Goal: Information Seeking & Learning: Learn about a topic

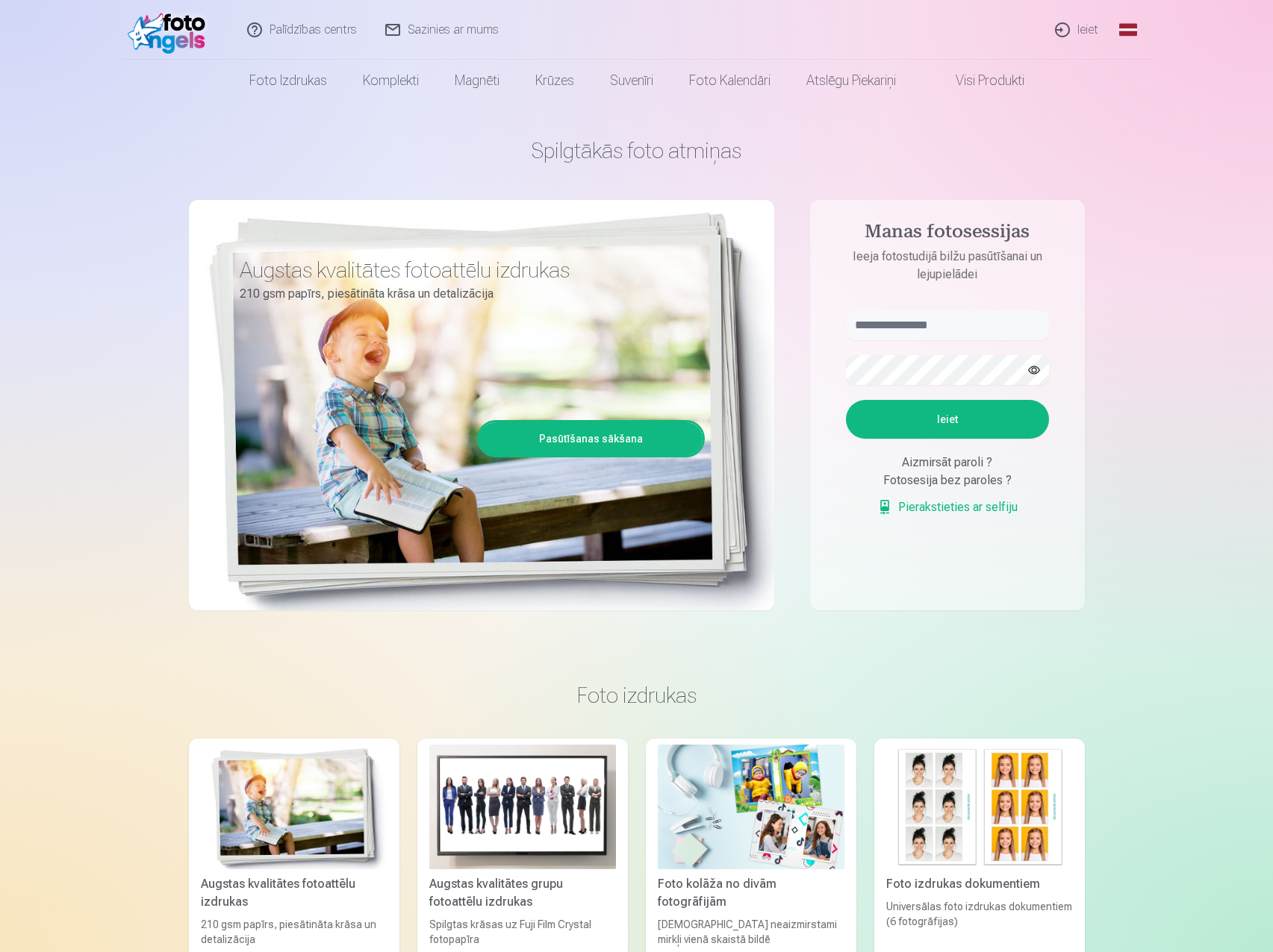
click at [1081, 28] on link "Ieiet" at bounding box center [1077, 30] width 72 height 60
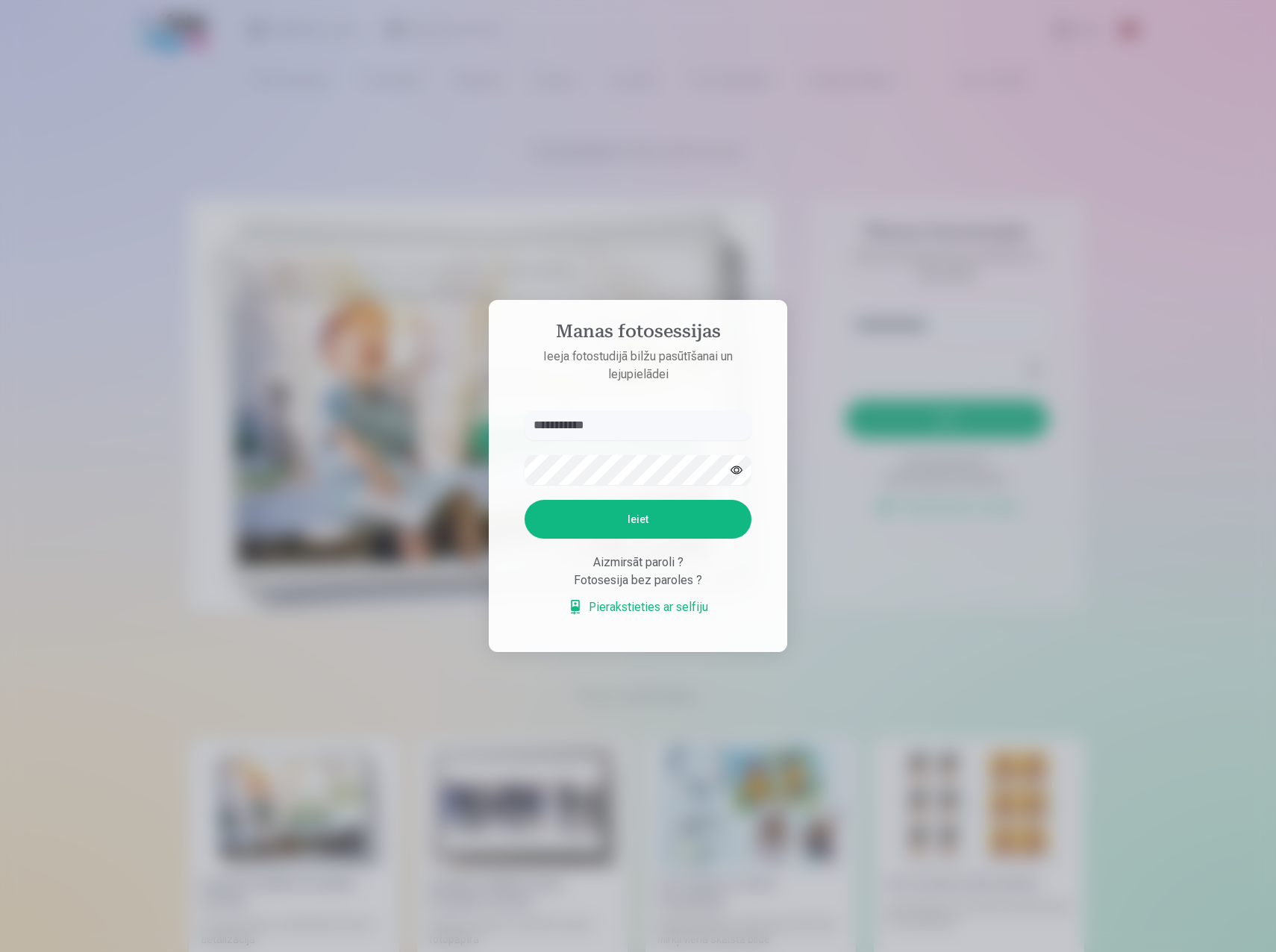
type input "**********"
click at [524, 500] on button "Ieiet" at bounding box center [637, 519] width 227 height 38
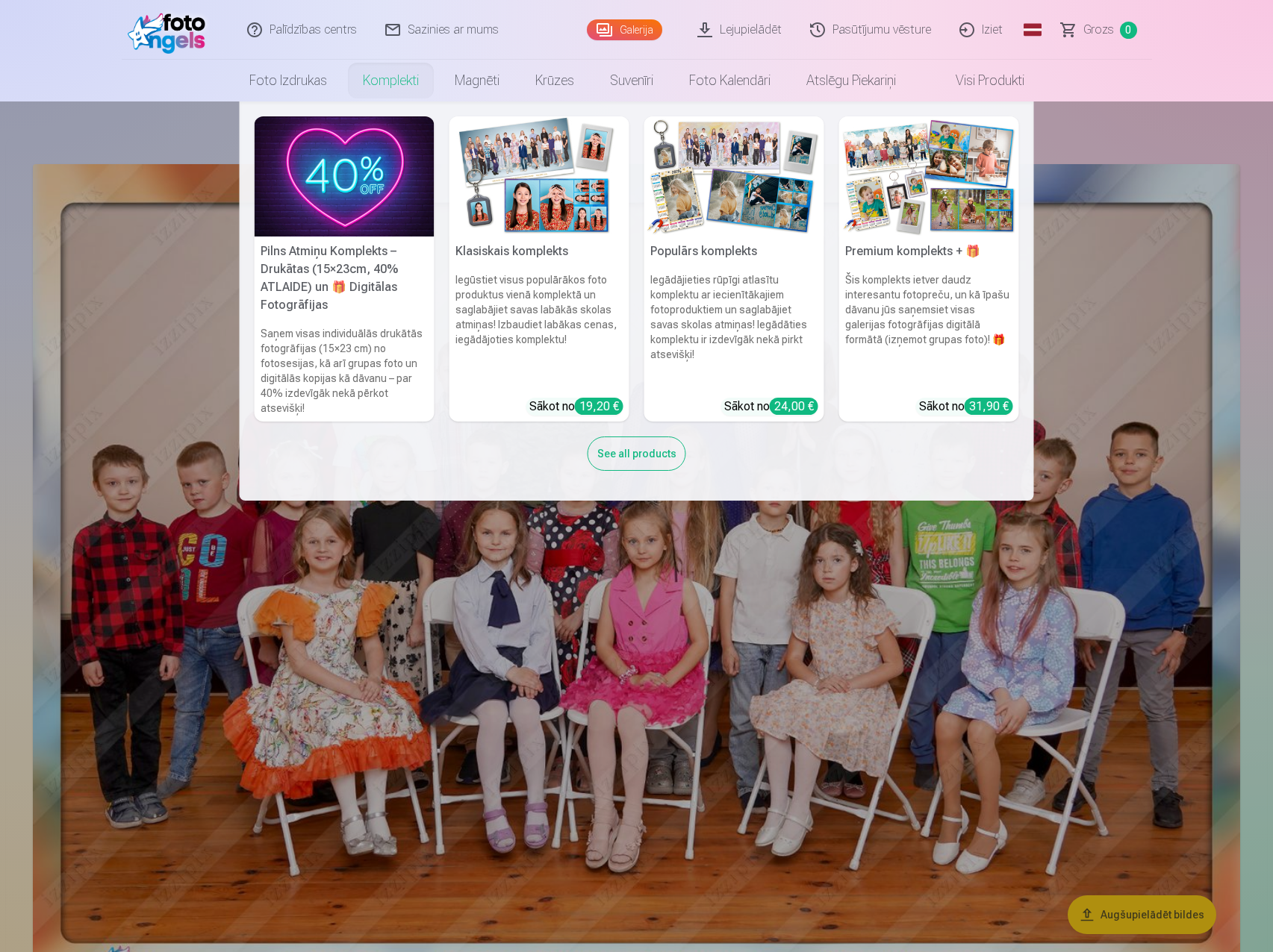
click at [388, 83] on link "Komplekti" at bounding box center [390, 80] width 92 height 42
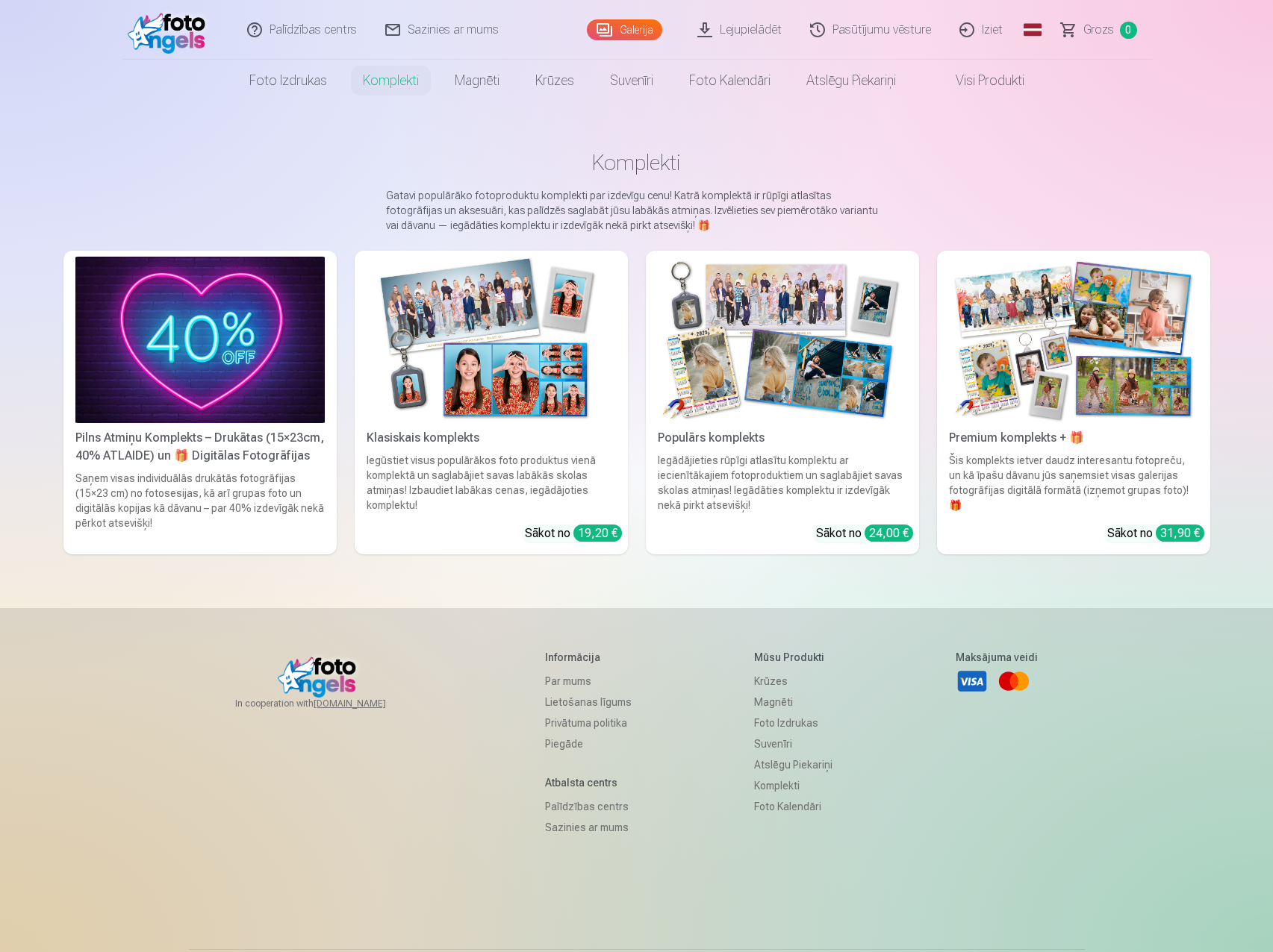
click at [489, 361] on img at bounding box center [490, 340] width 249 height 167
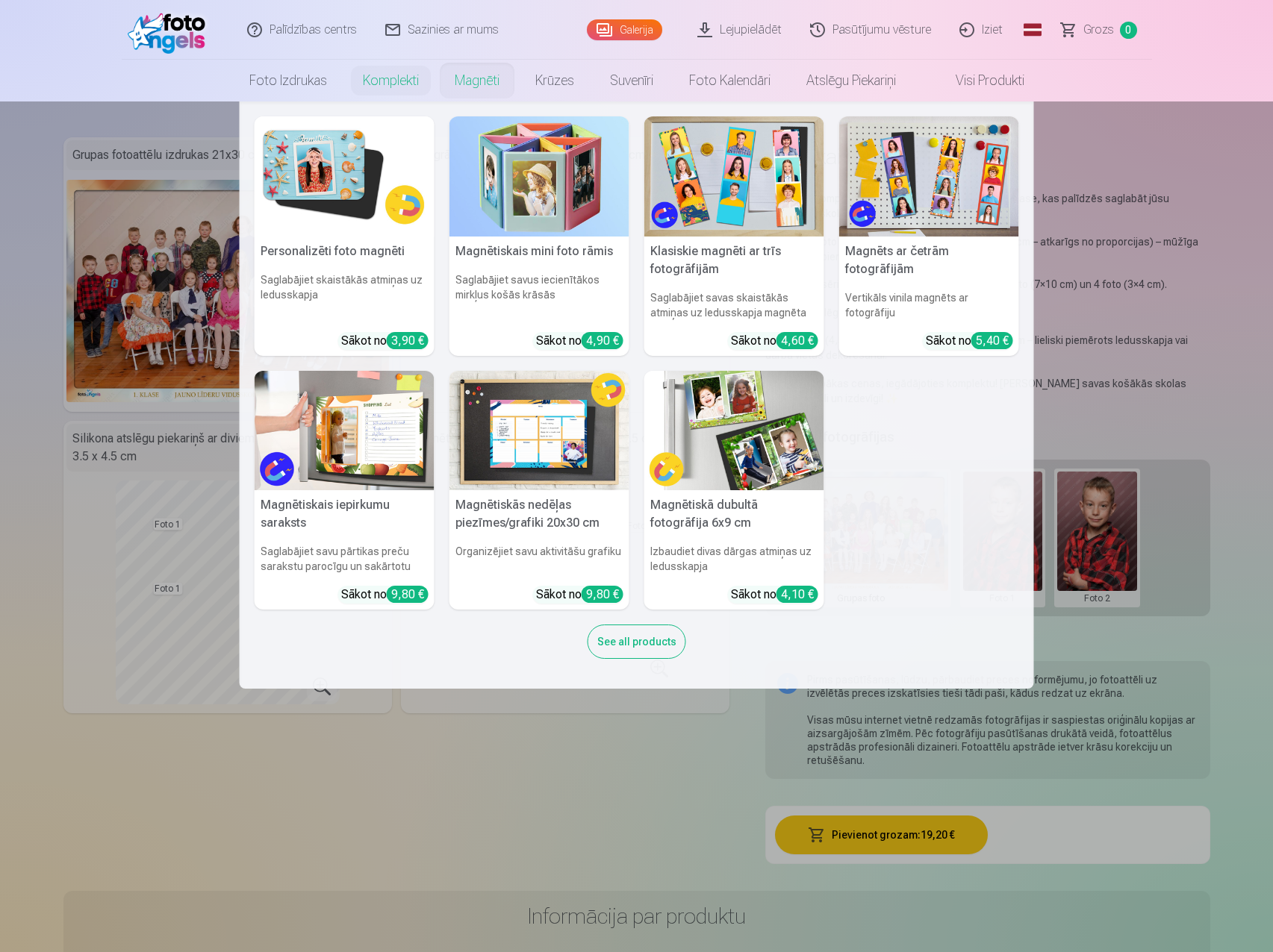
click at [475, 86] on link "Magnēti" at bounding box center [477, 80] width 80 height 42
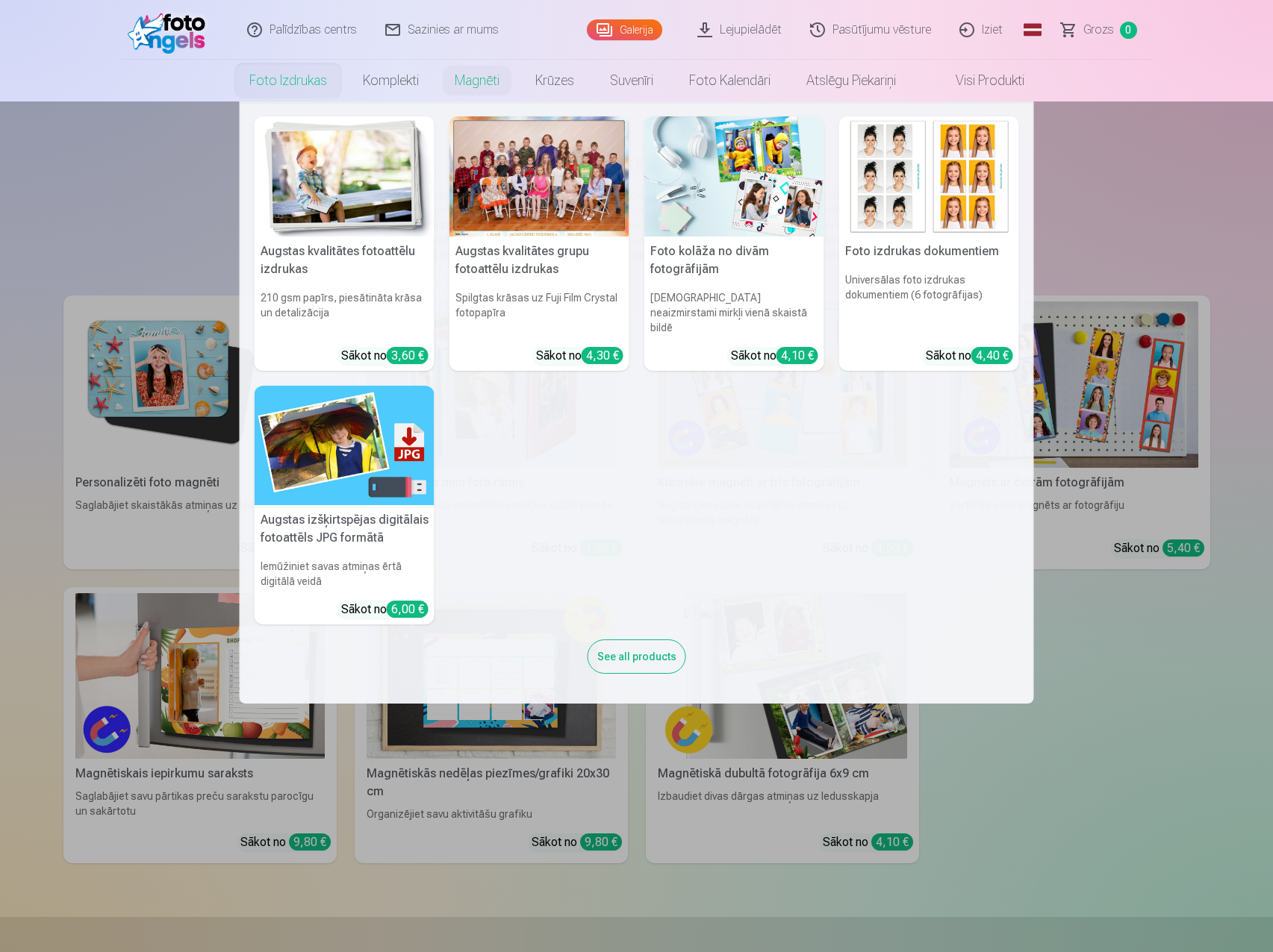
click at [313, 80] on link "Foto izdrukas" at bounding box center [288, 80] width 114 height 42
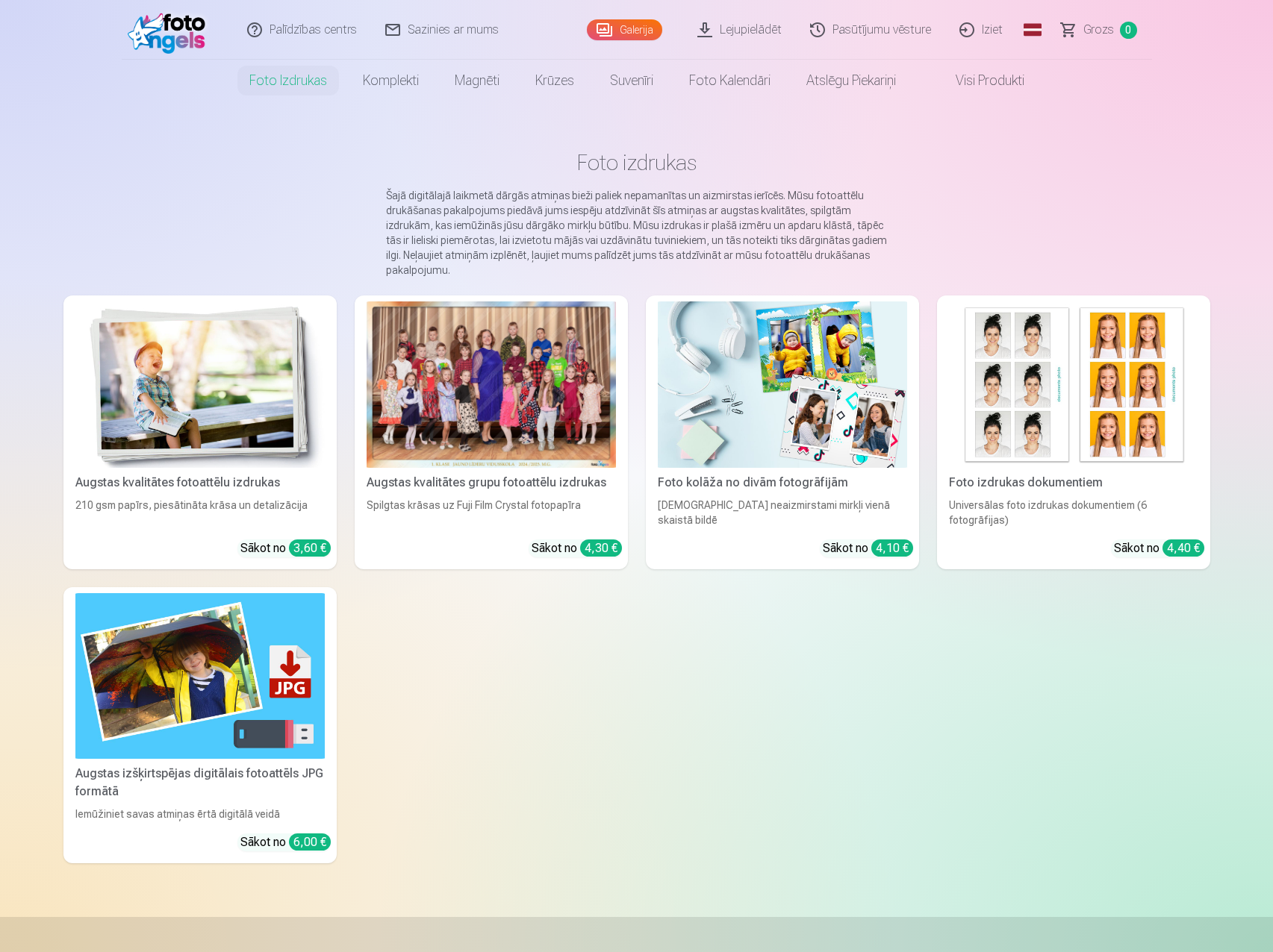
click at [396, 697] on div "Augstas kvalitātes fotoattēlu izdrukas 210 gsm papīrs, piesātināta krāsa un det…" at bounding box center [636, 580] width 1146 height 568
click at [357, 884] on main "Foto izdrukas Šajā digitālajā laikmetā dārgās atmiņas bieži paliek nepamanītas …" at bounding box center [636, 510] width 1146 height 816
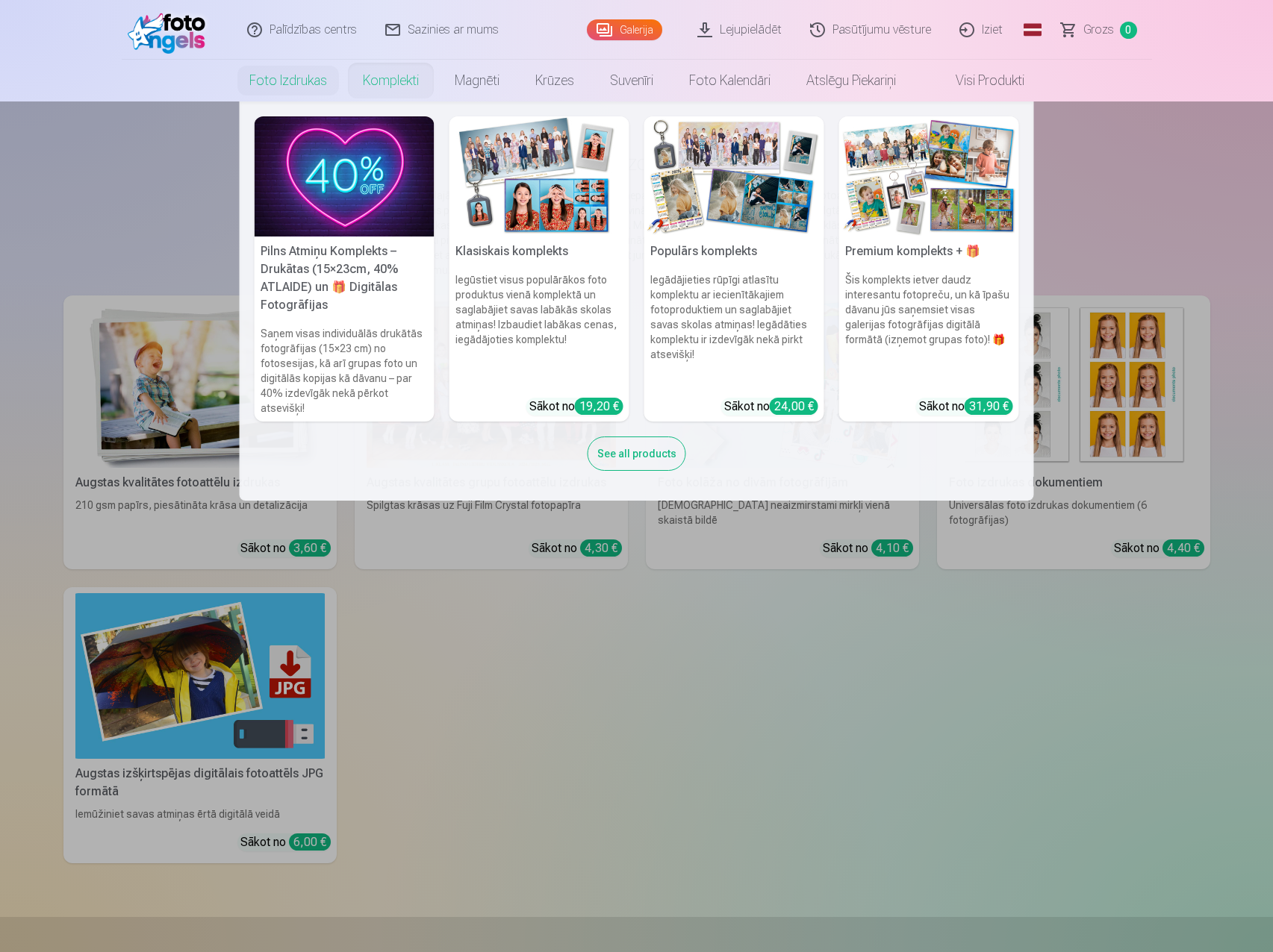
click at [396, 76] on link "Komplekti" at bounding box center [390, 80] width 92 height 42
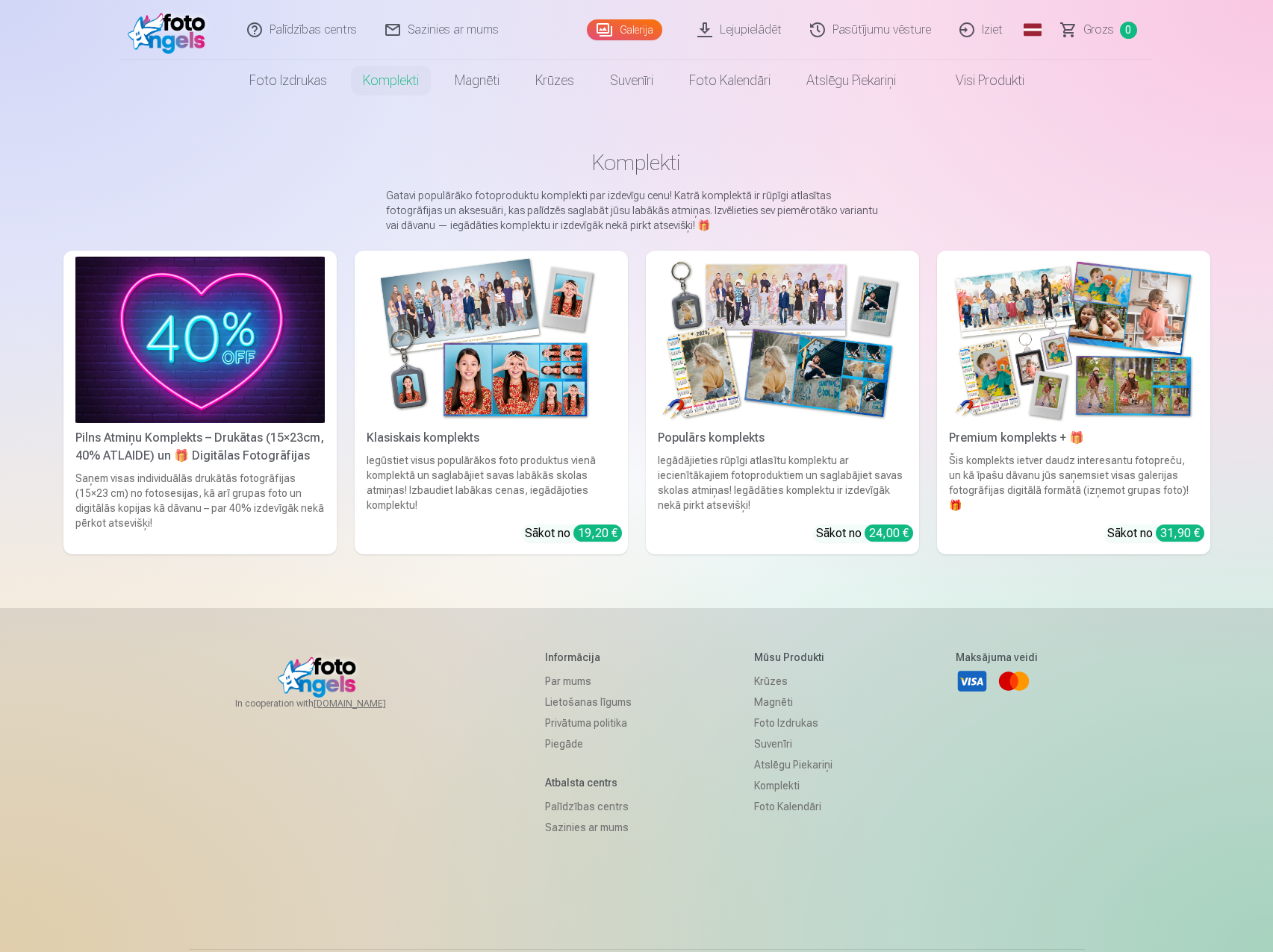
click at [454, 355] on img at bounding box center [490, 340] width 249 height 167
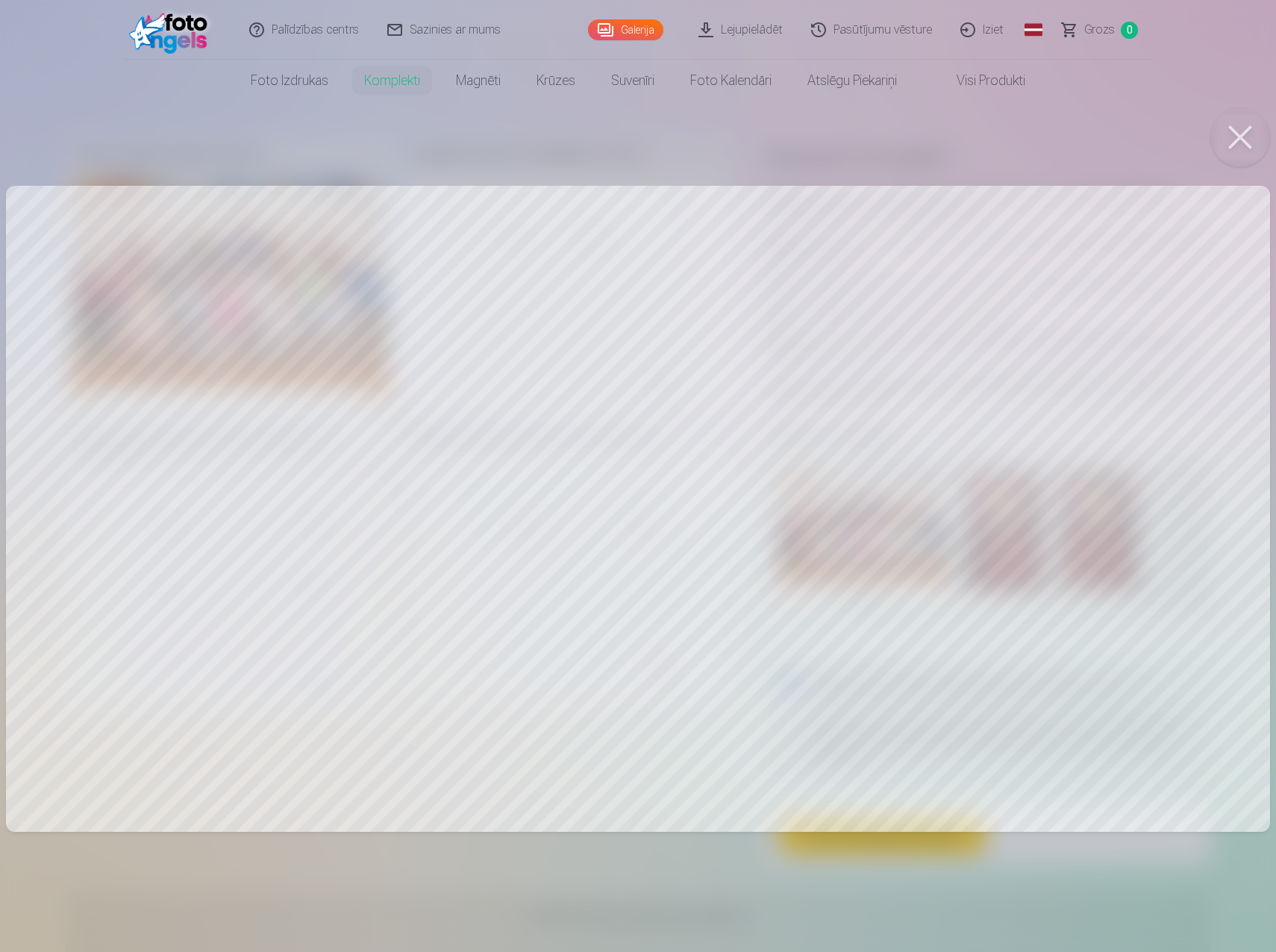
click at [1233, 127] on button at bounding box center [1240, 138] width 60 height 60
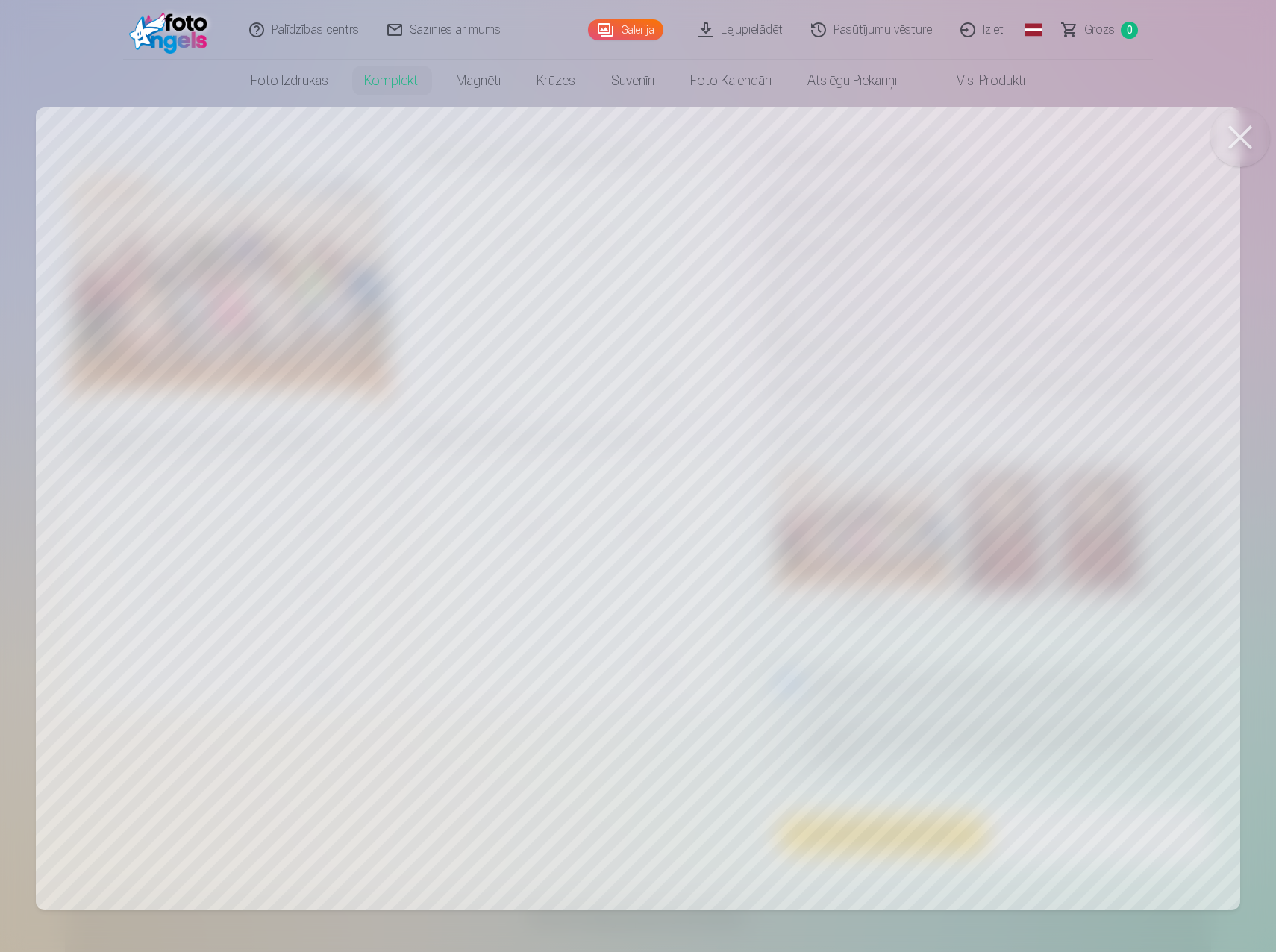
click at [1235, 124] on button at bounding box center [1240, 138] width 60 height 60
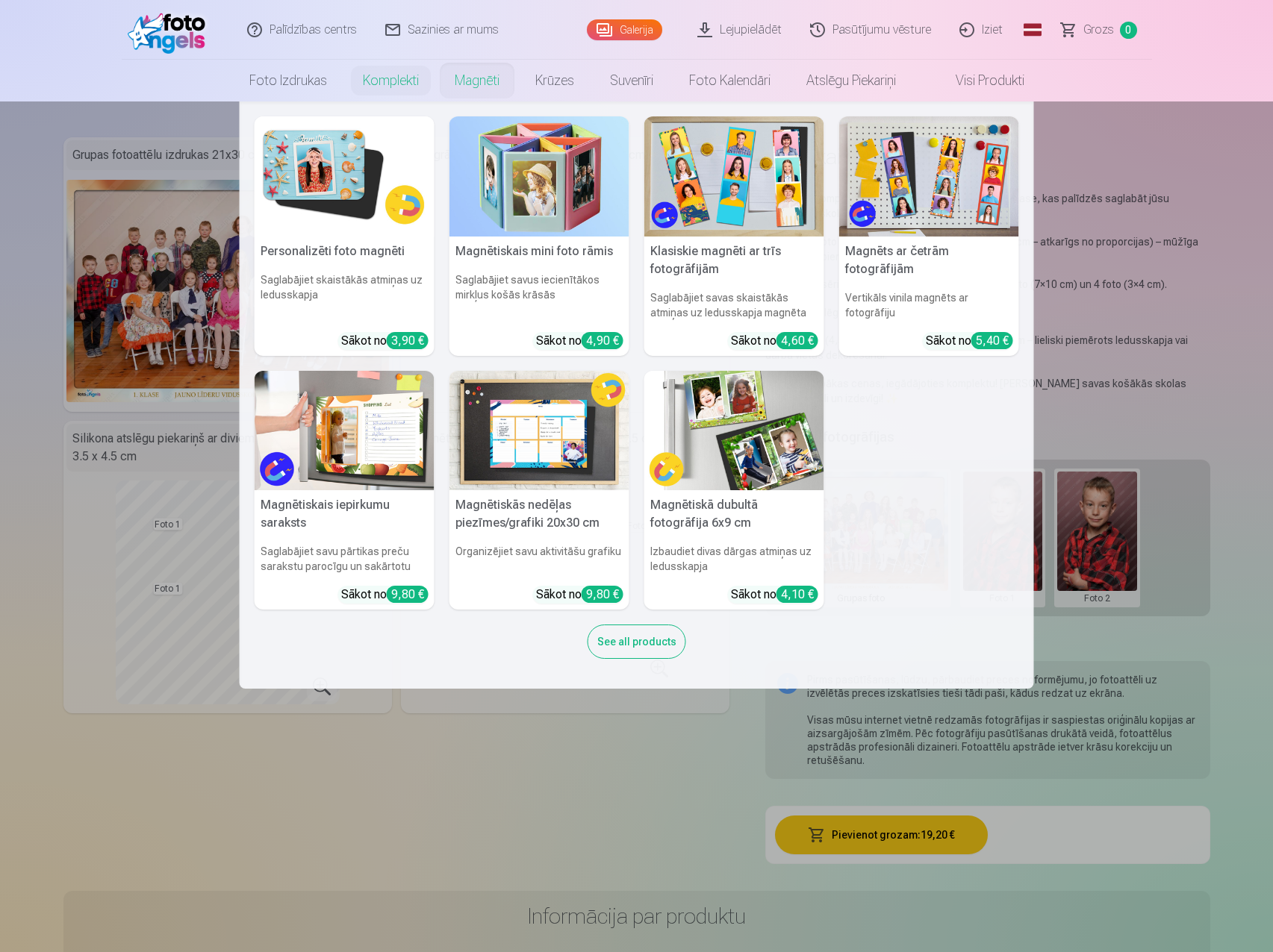
click at [470, 81] on link "Magnēti" at bounding box center [477, 80] width 80 height 42
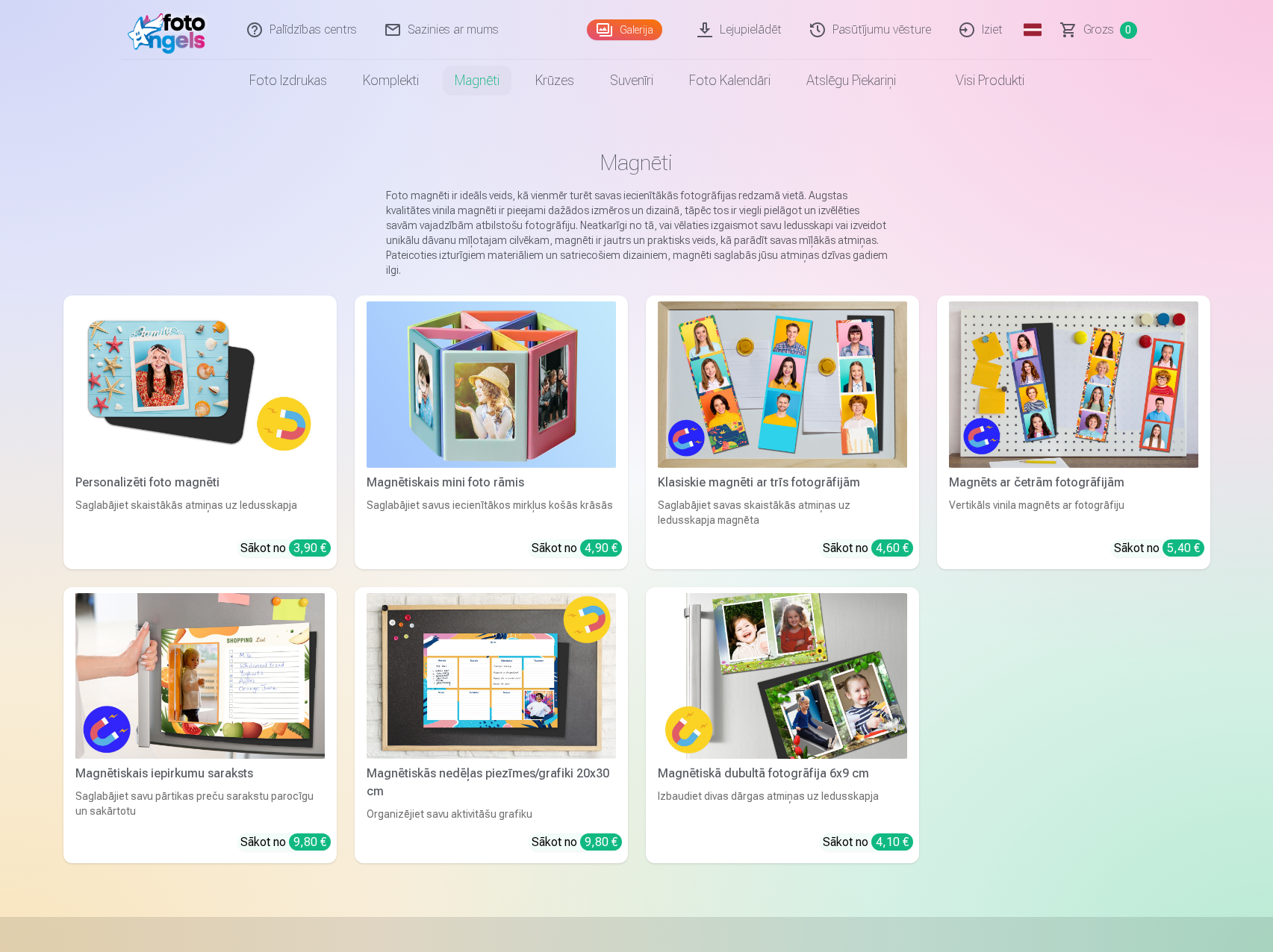
drag, startPoint x: 77, startPoint y: 120, endPoint x: 87, endPoint y: 126, distance: 11.7
click at [77, 120] on main "Magnēti Foto magnēti ir ideāls veids, kā vienmēr turēt savas iecienītākās fotog…" at bounding box center [636, 510] width 1146 height 816
click at [1098, 706] on div "Personalizēti foto magnēti Saglabājiet skaistākās atmiņas uz ledusskapja Sākot …" at bounding box center [636, 580] width 1146 height 568
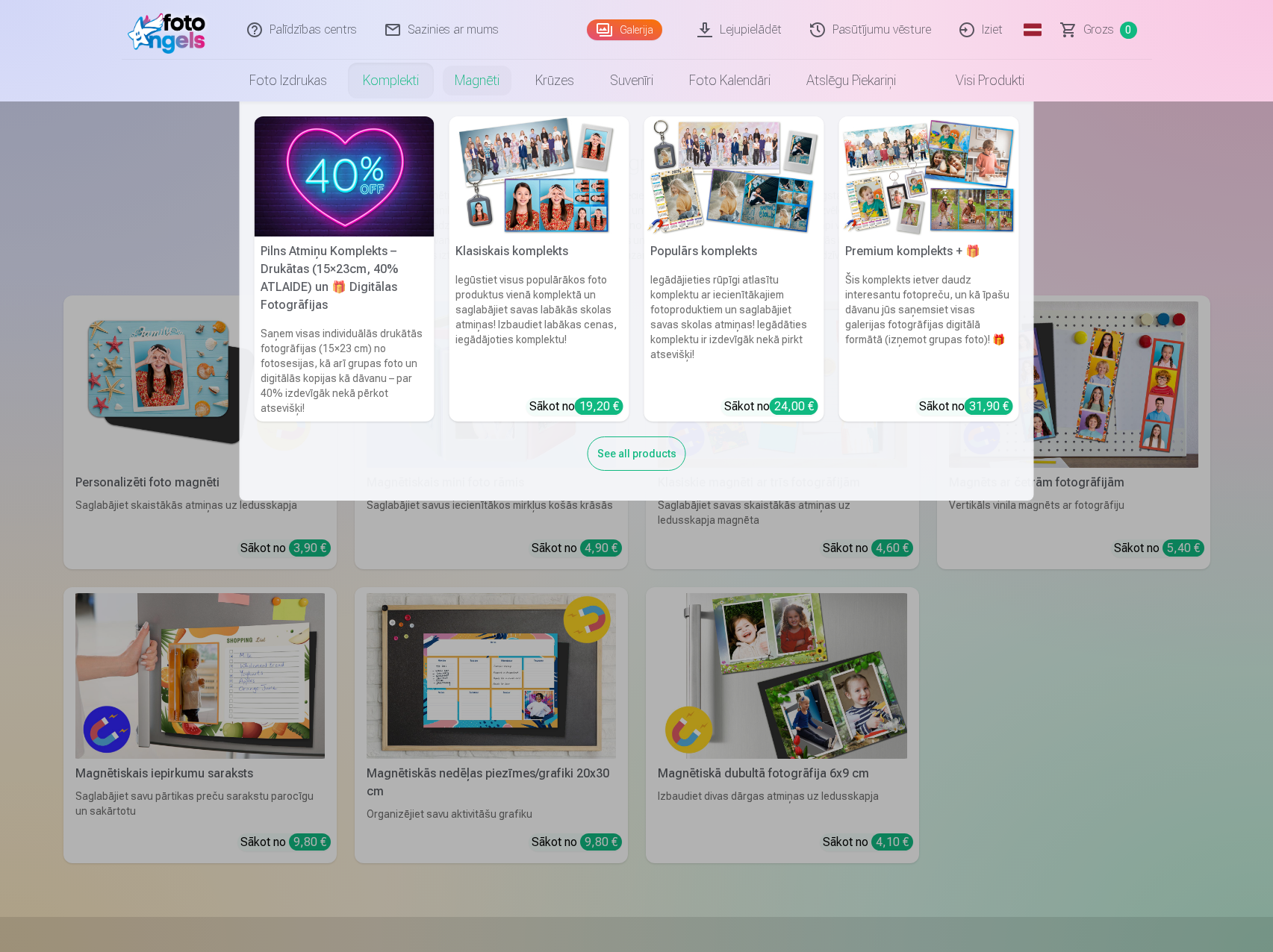
click at [389, 79] on link "Komplekti" at bounding box center [390, 80] width 92 height 42
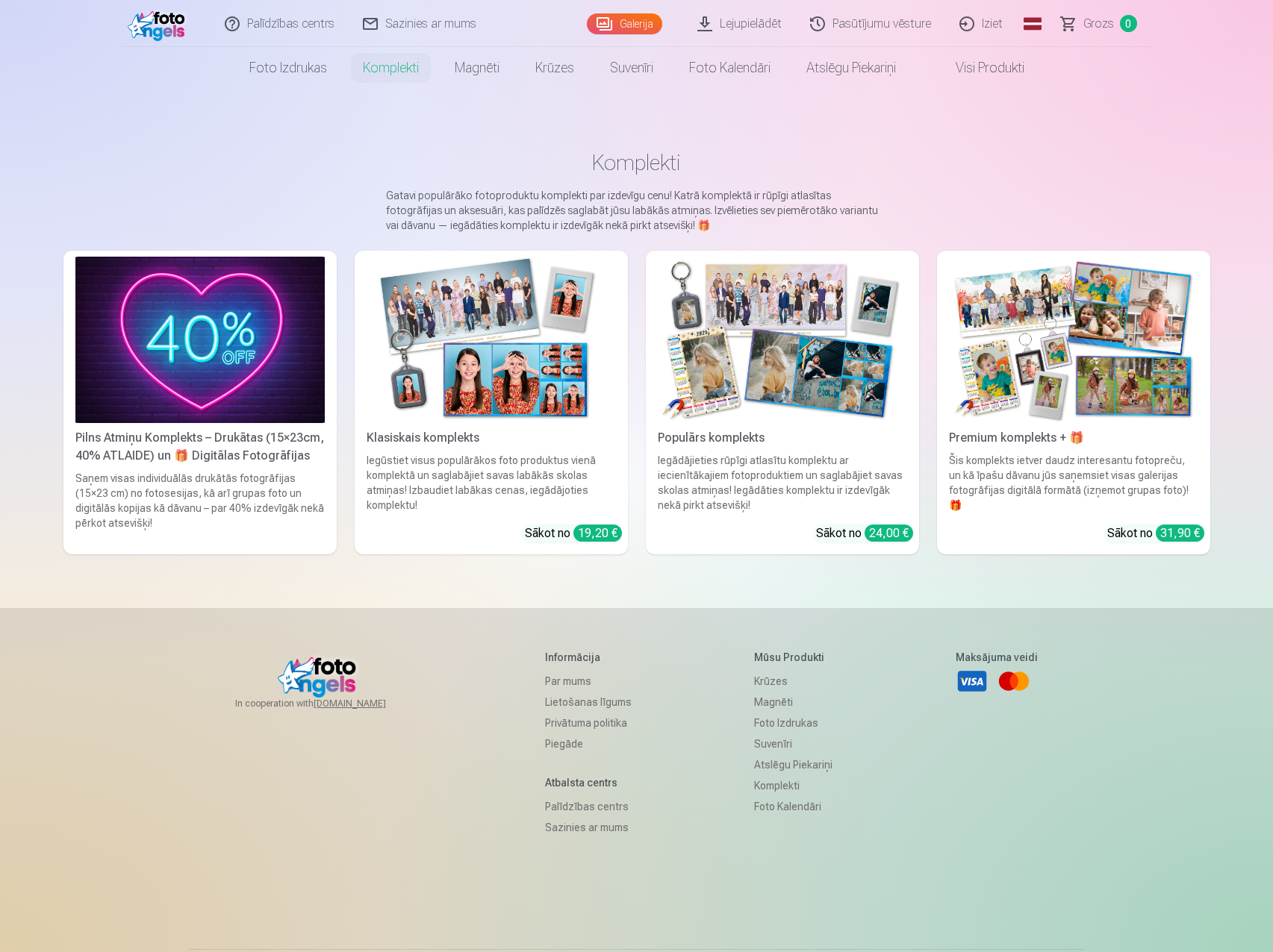
scroll to position [21, 0]
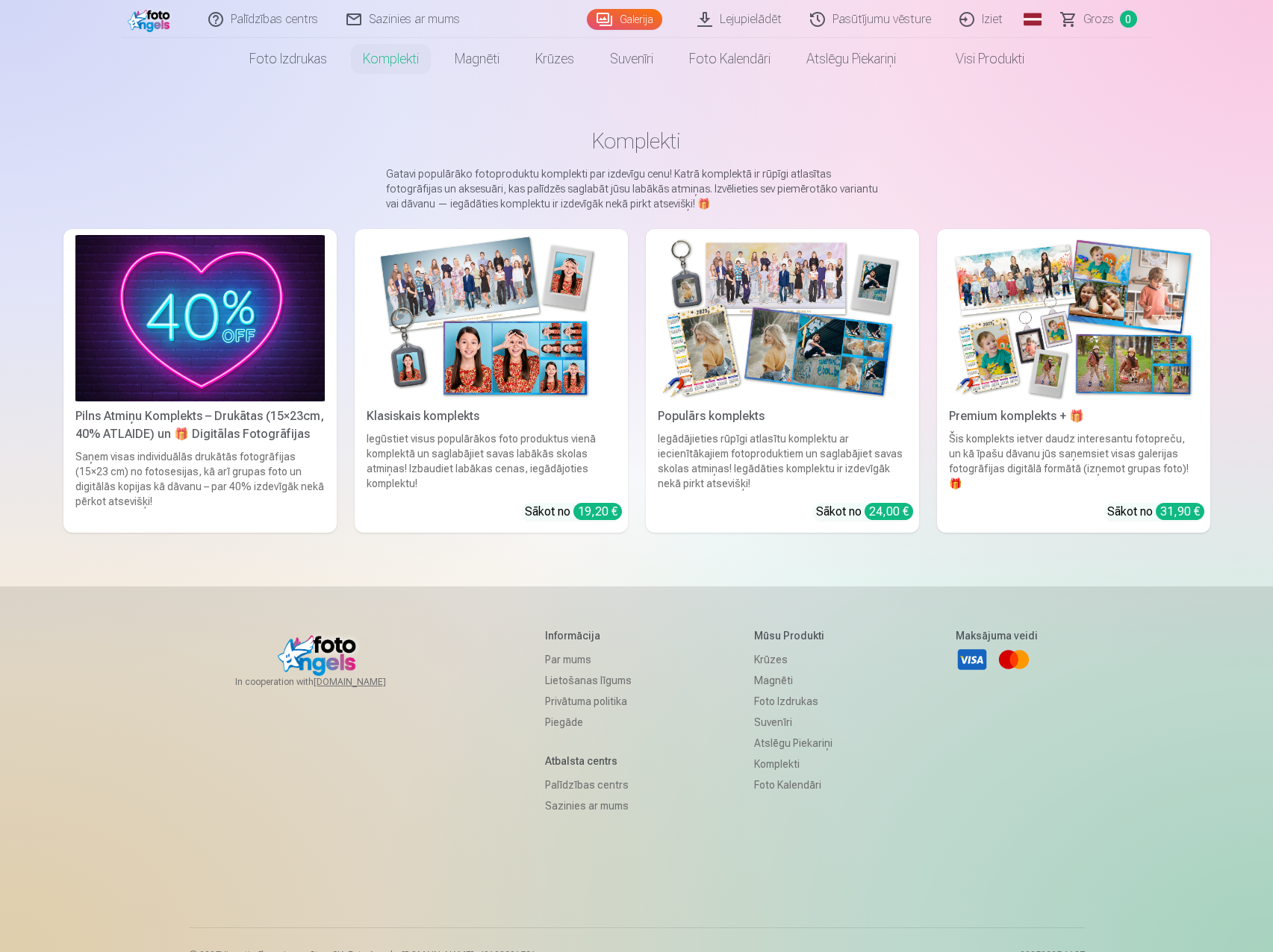
click at [175, 421] on div "Pilns Atmiņu Komplekts – Drukātas (15×23cm, 40% ATLAIDE) un 🎁 Digitālas Fotogrā…" at bounding box center [199, 425] width 261 height 36
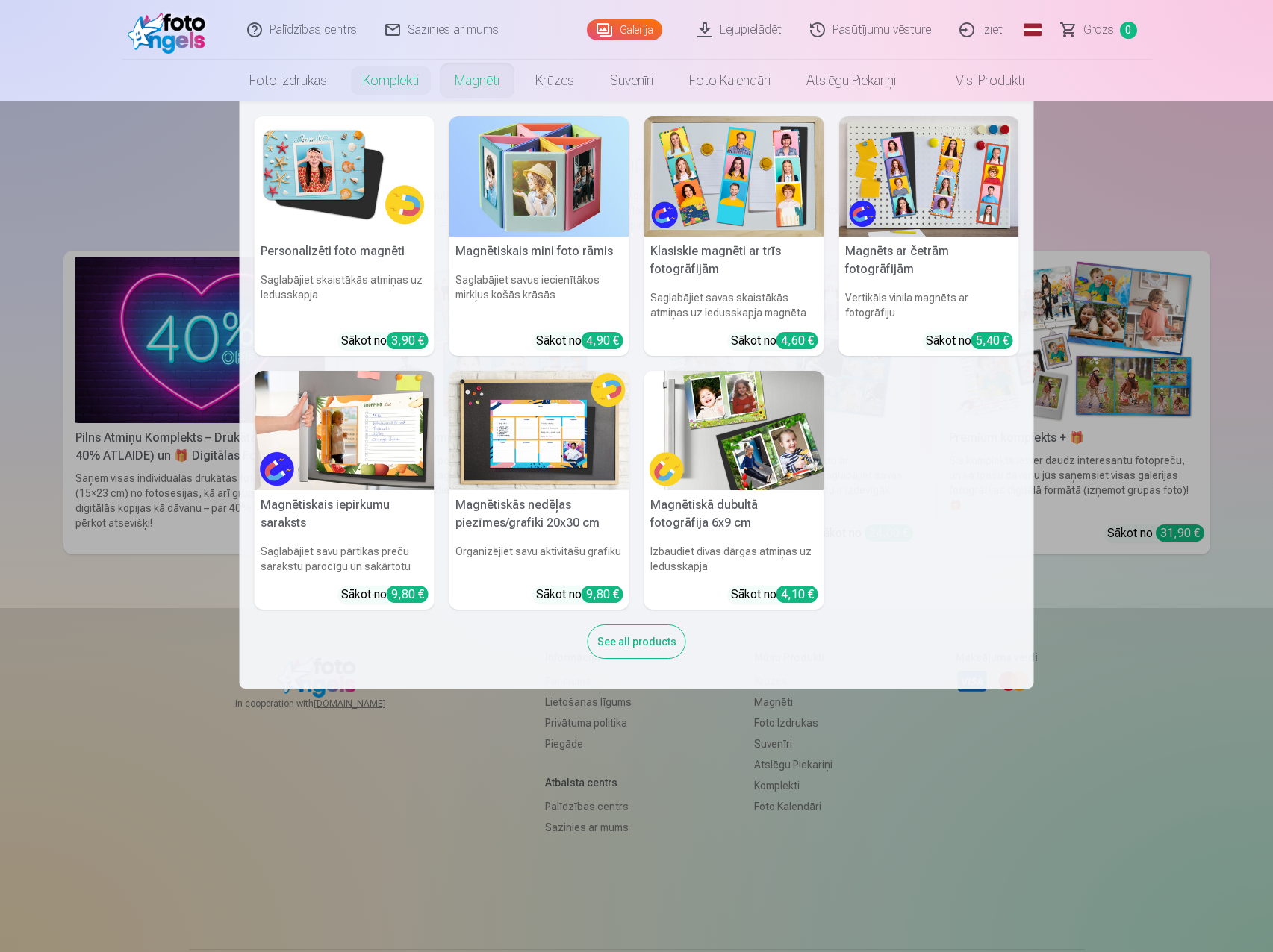
click at [465, 86] on link "Magnēti" at bounding box center [477, 80] width 80 height 42
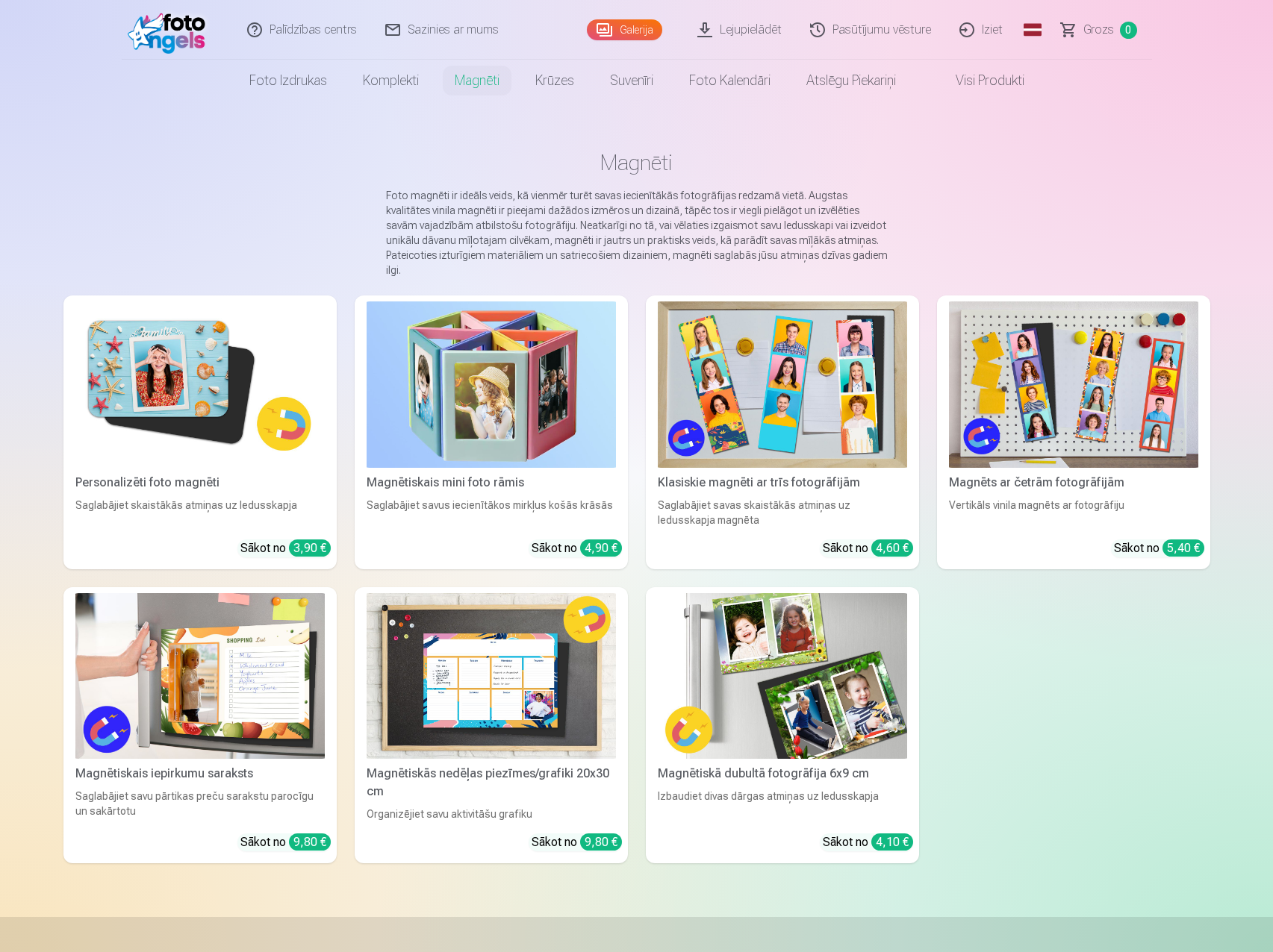
click at [179, 425] on img at bounding box center [199, 385] width 249 height 167
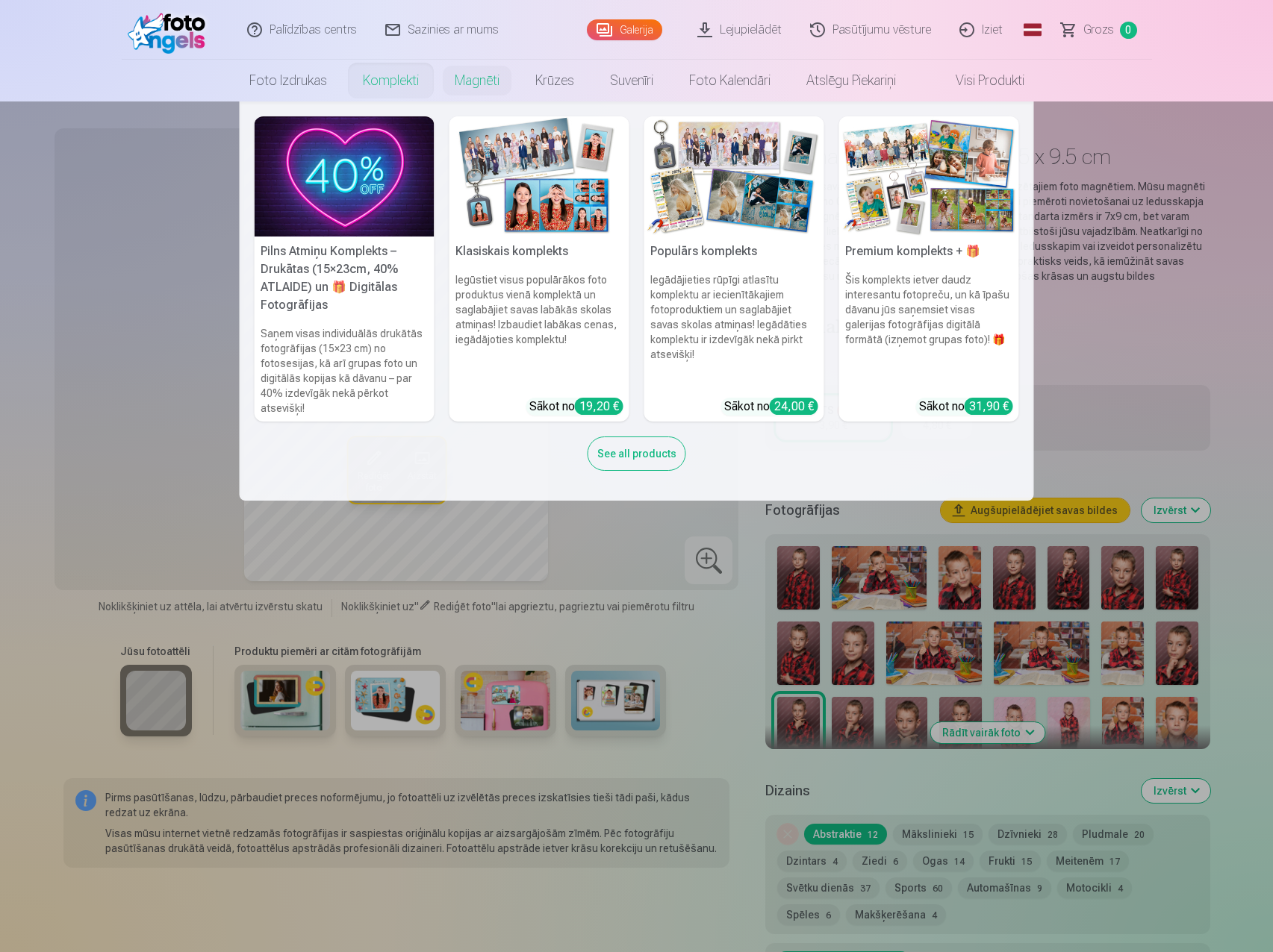
click at [392, 80] on link "Komplekti" at bounding box center [390, 80] width 92 height 42
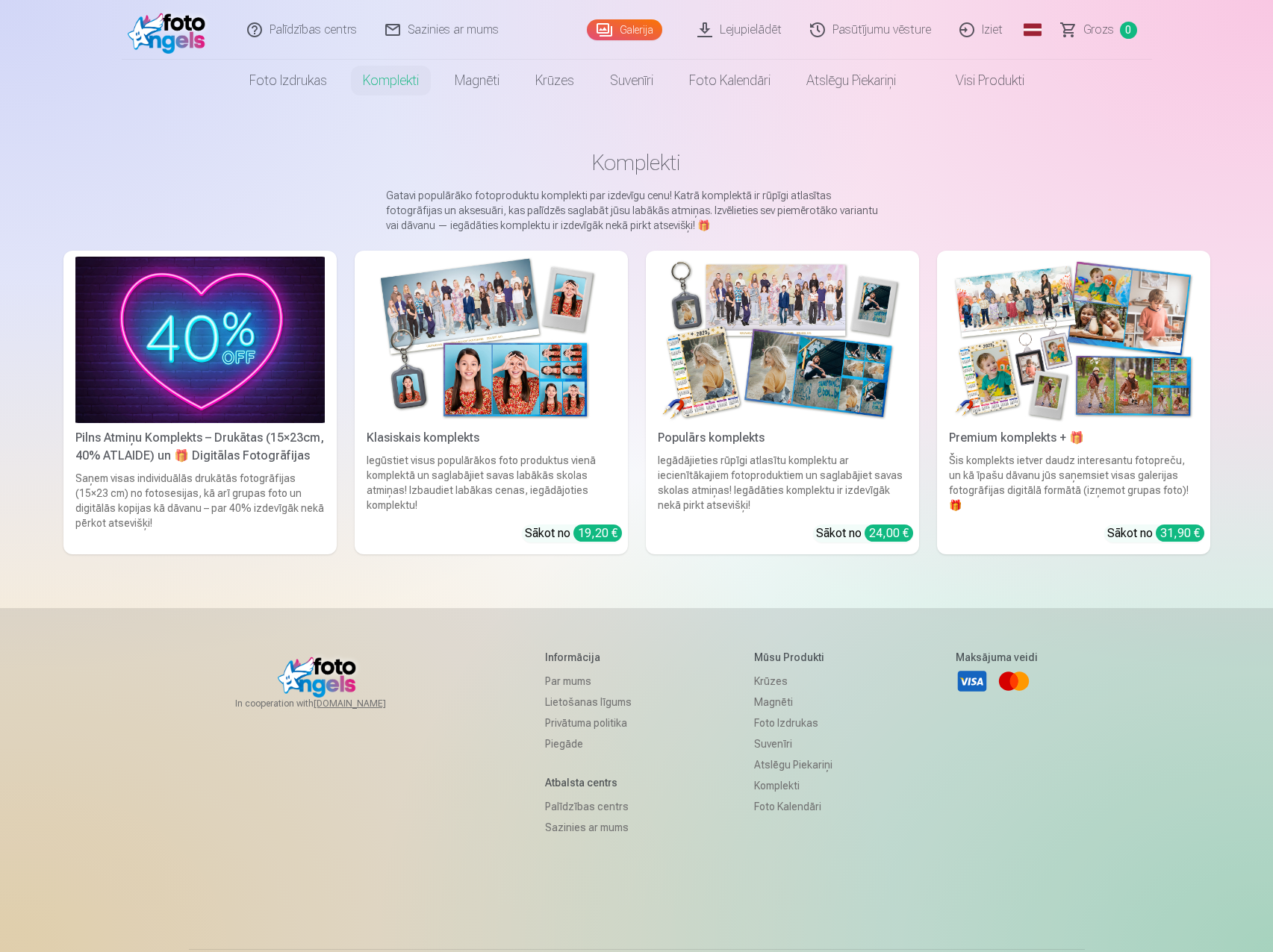
click at [829, 395] on img at bounding box center [782, 340] width 249 height 167
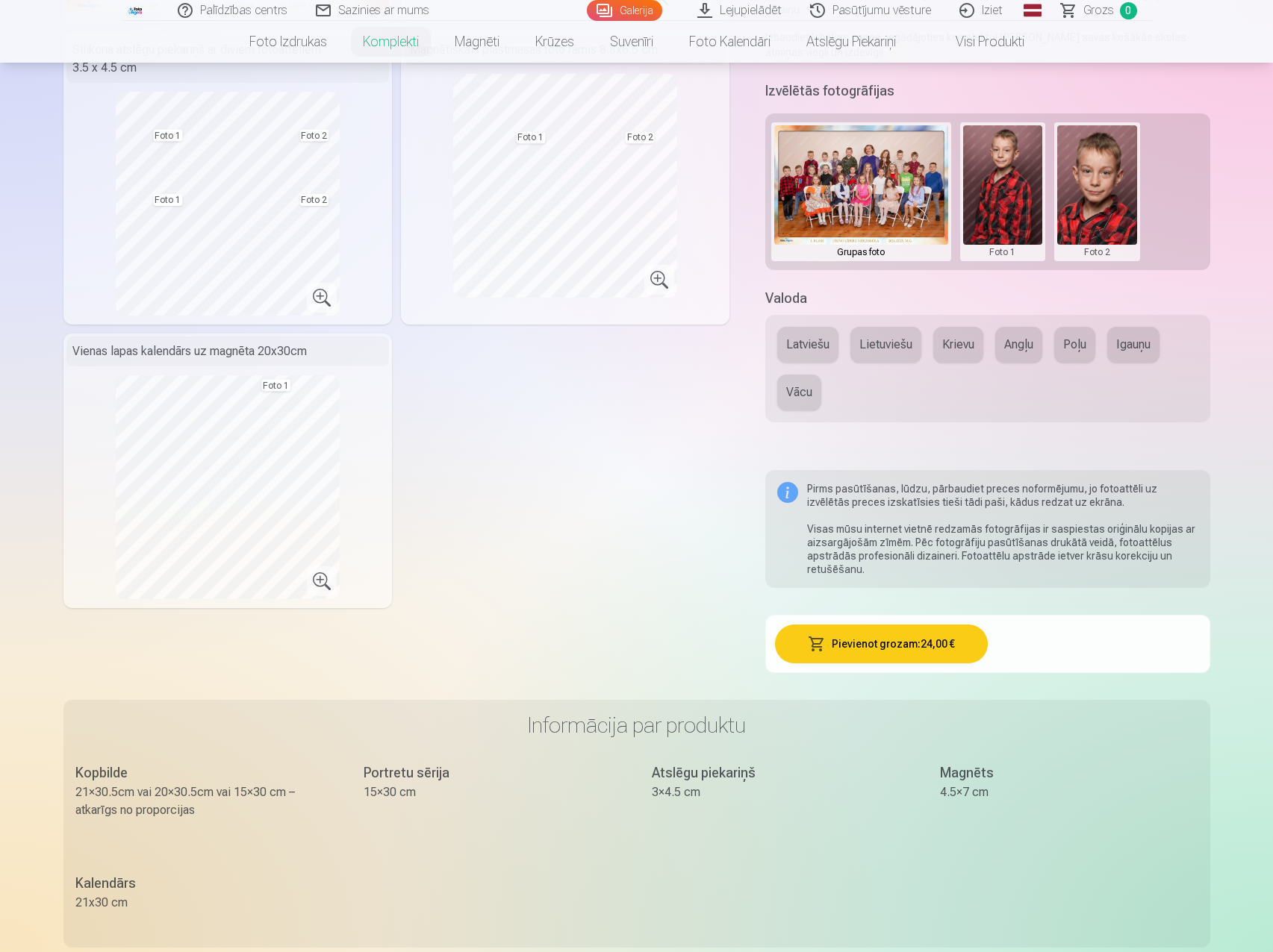
scroll to position [299, 0]
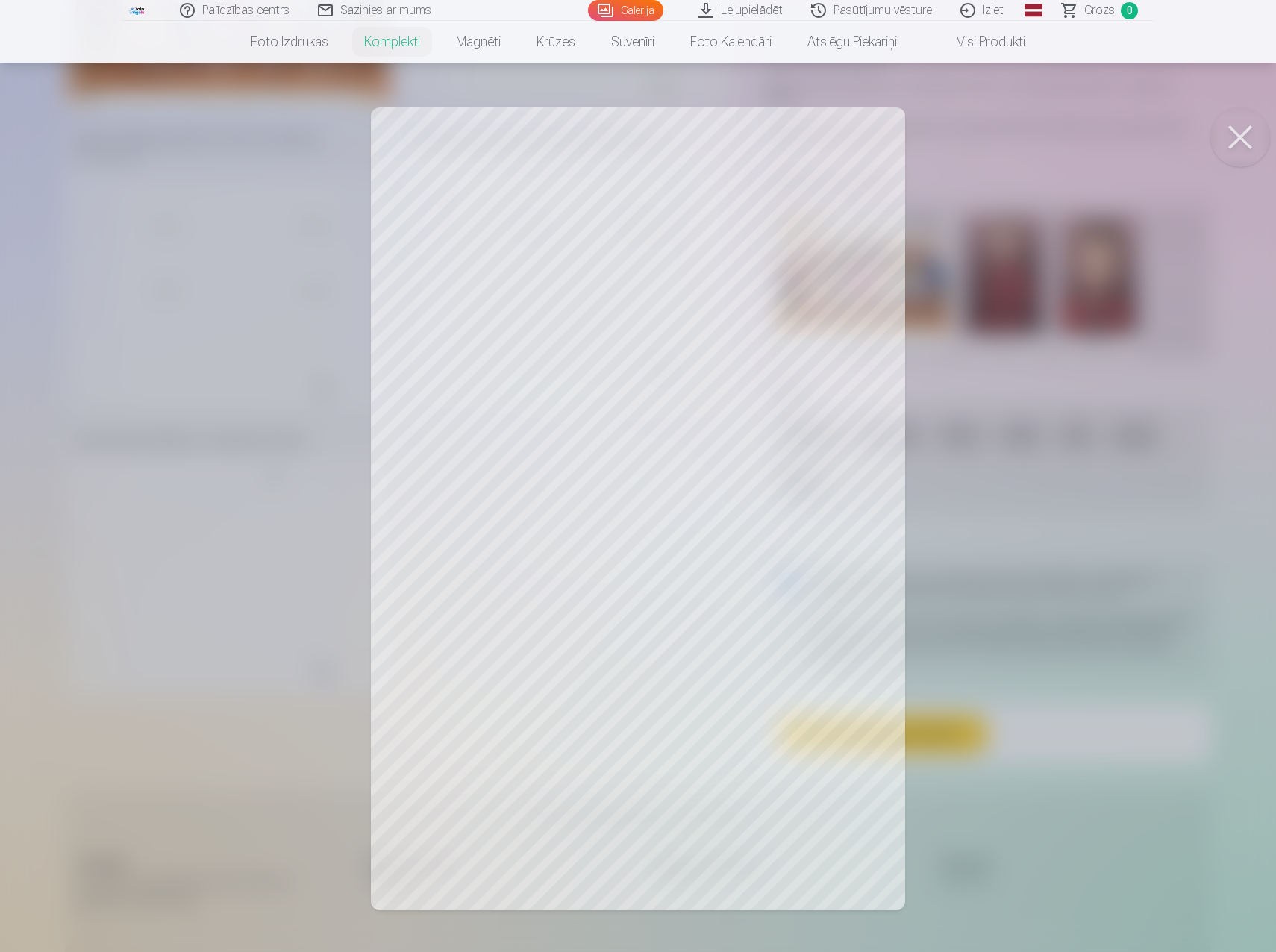
click at [1249, 142] on button at bounding box center [1240, 138] width 60 height 60
click at [1239, 135] on button at bounding box center [1240, 138] width 60 height 60
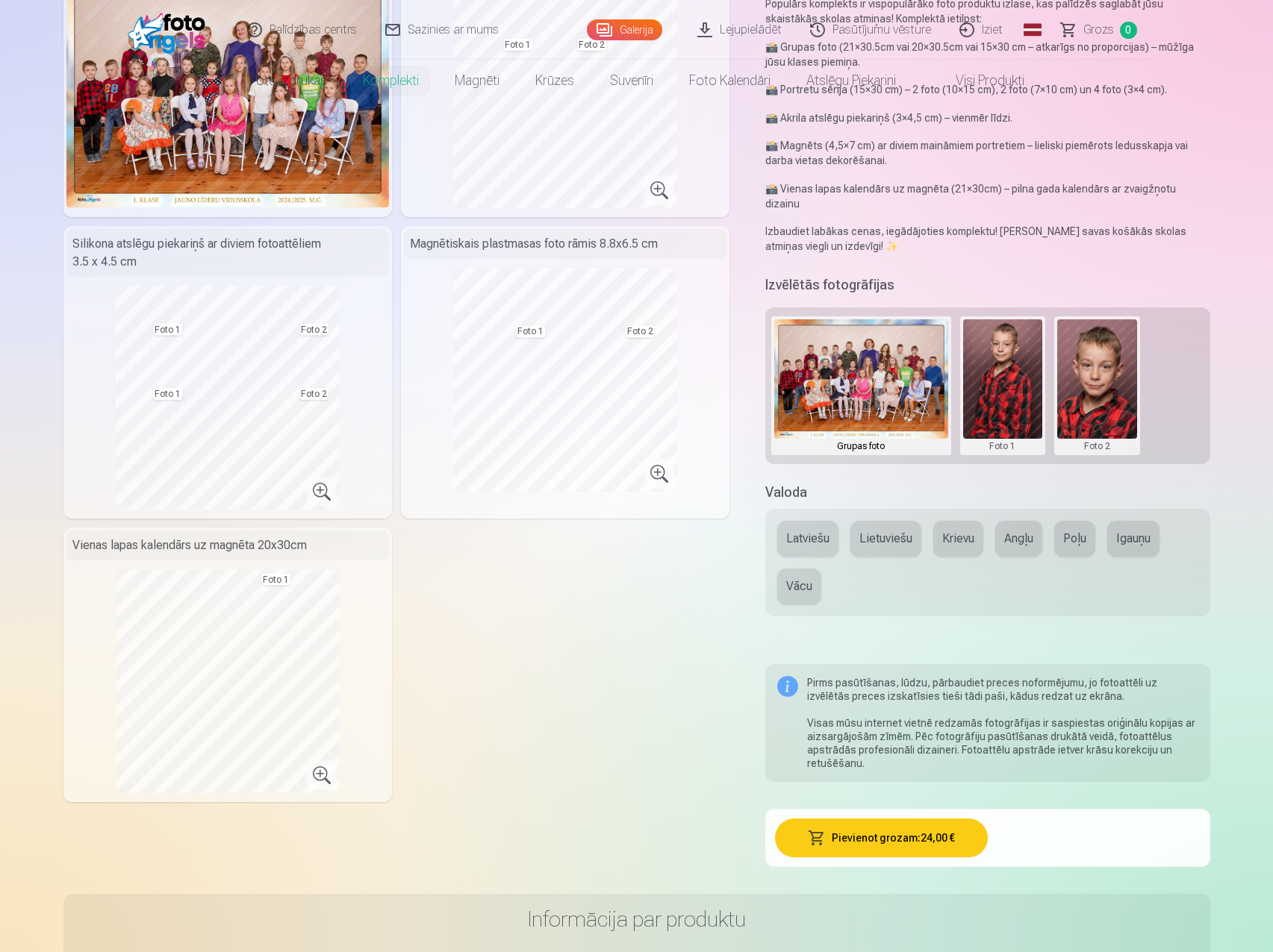
scroll to position [0, 0]
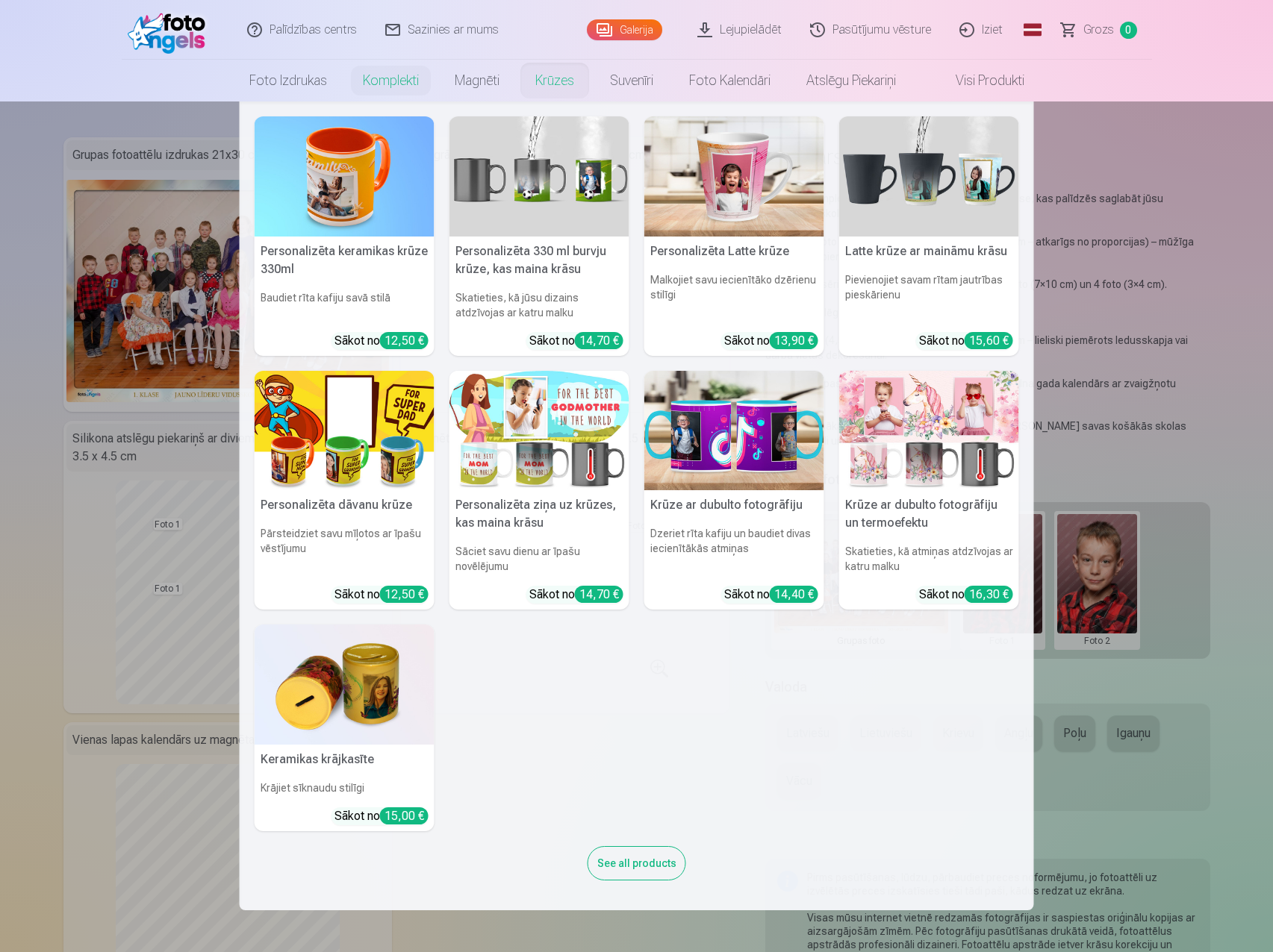
click at [561, 80] on link "Krūzes" at bounding box center [554, 80] width 74 height 42
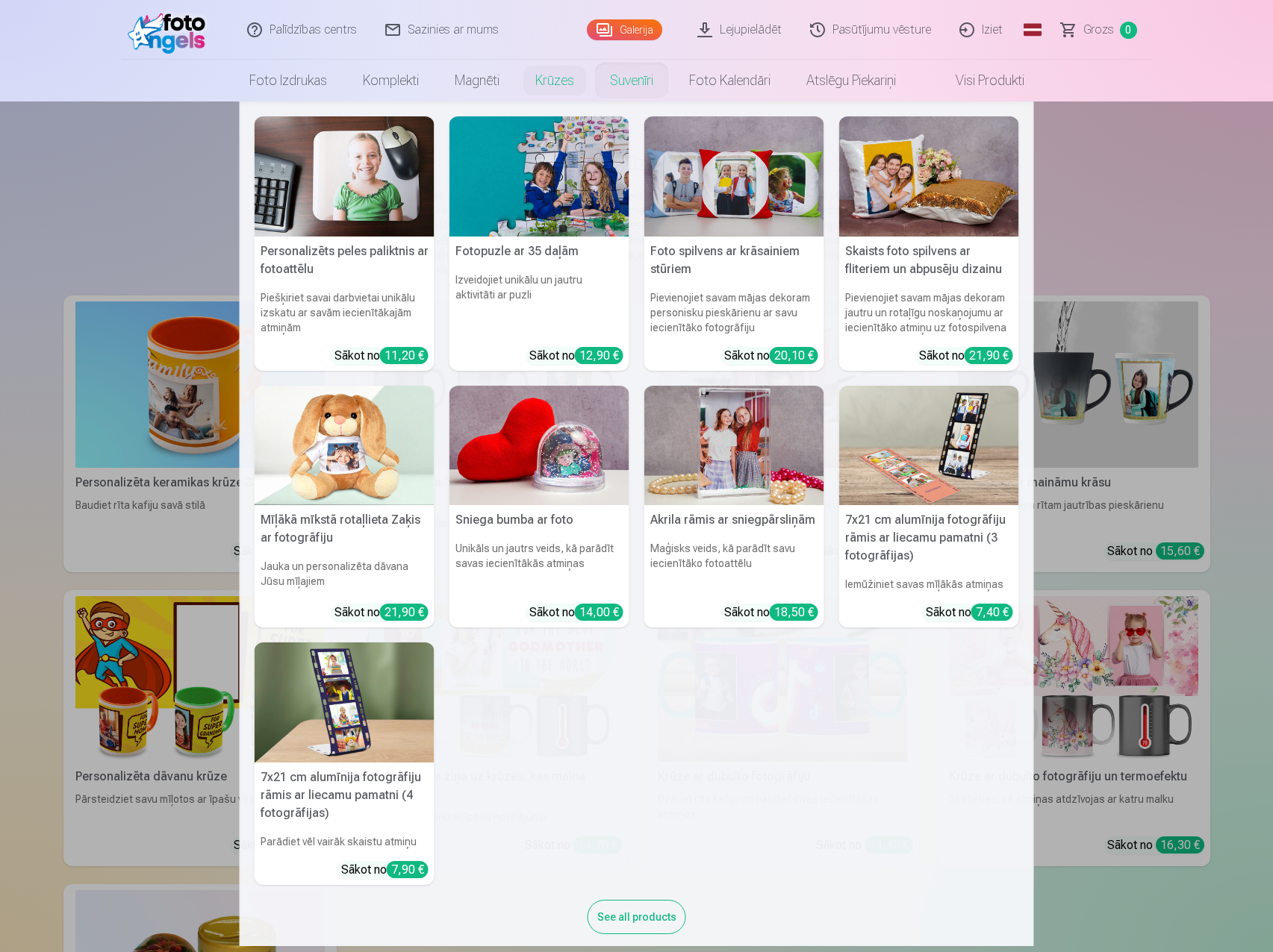
click at [611, 73] on link "Suvenīri" at bounding box center [631, 80] width 79 height 42
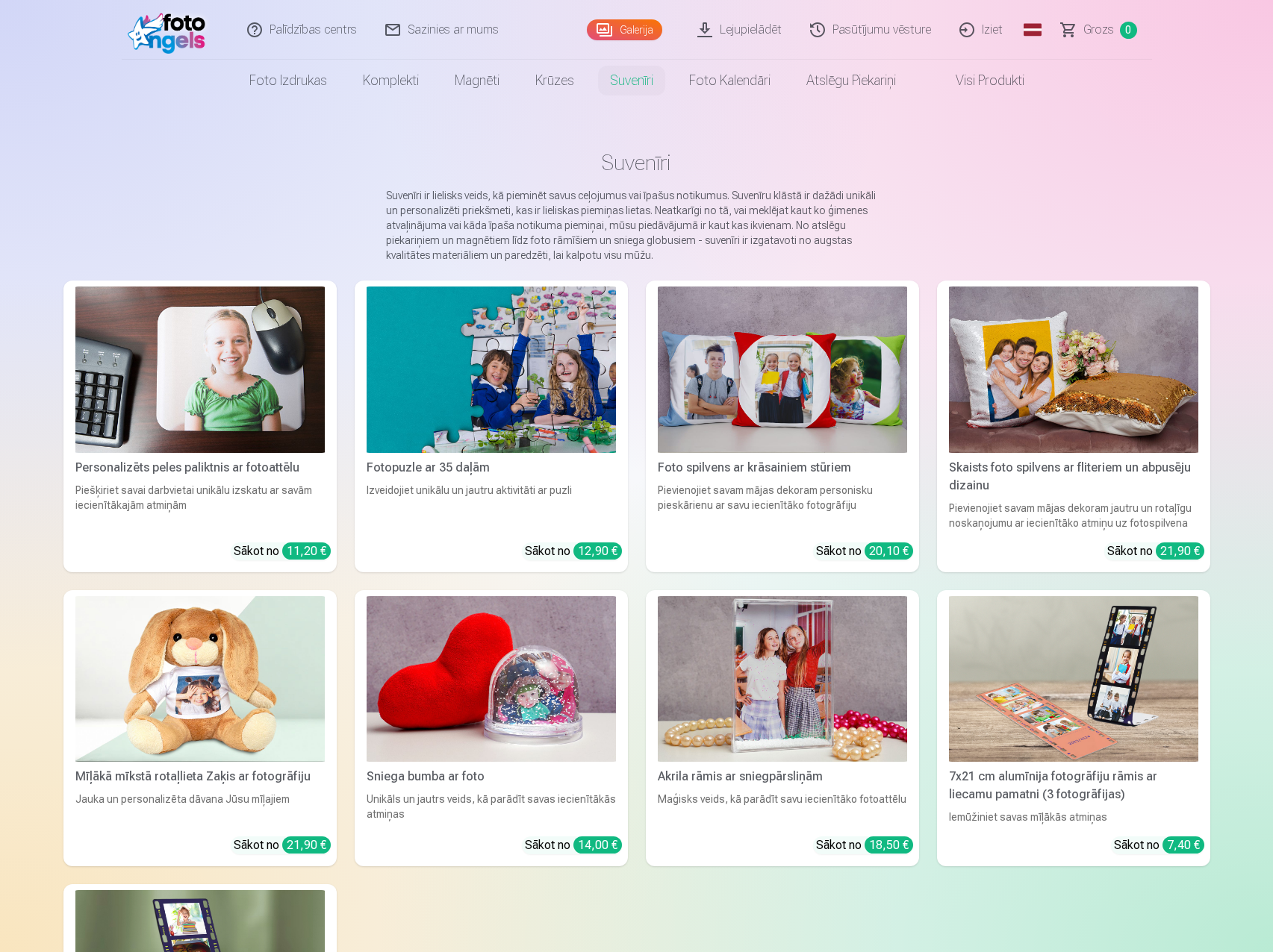
click at [1157, 150] on h1 "Suvenīri" at bounding box center [636, 163] width 1122 height 27
click at [454, 25] on link "Sazinies ar mums" at bounding box center [443, 30] width 142 height 60
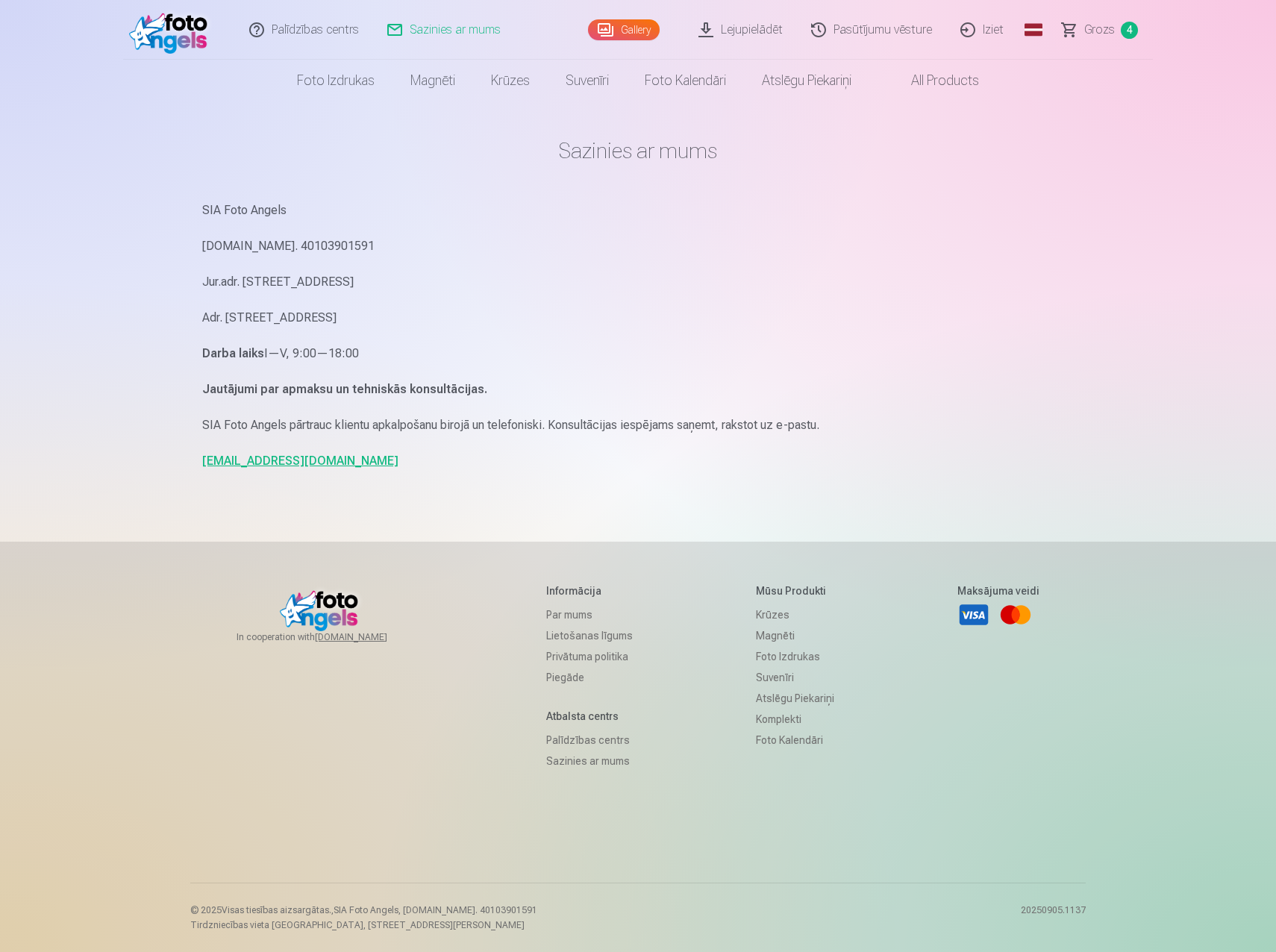
click at [458, 33] on link "Sazinies ar mums" at bounding box center [445, 30] width 142 height 60
click at [331, 29] on link "Palīdzības centrs" at bounding box center [304, 30] width 138 height 60
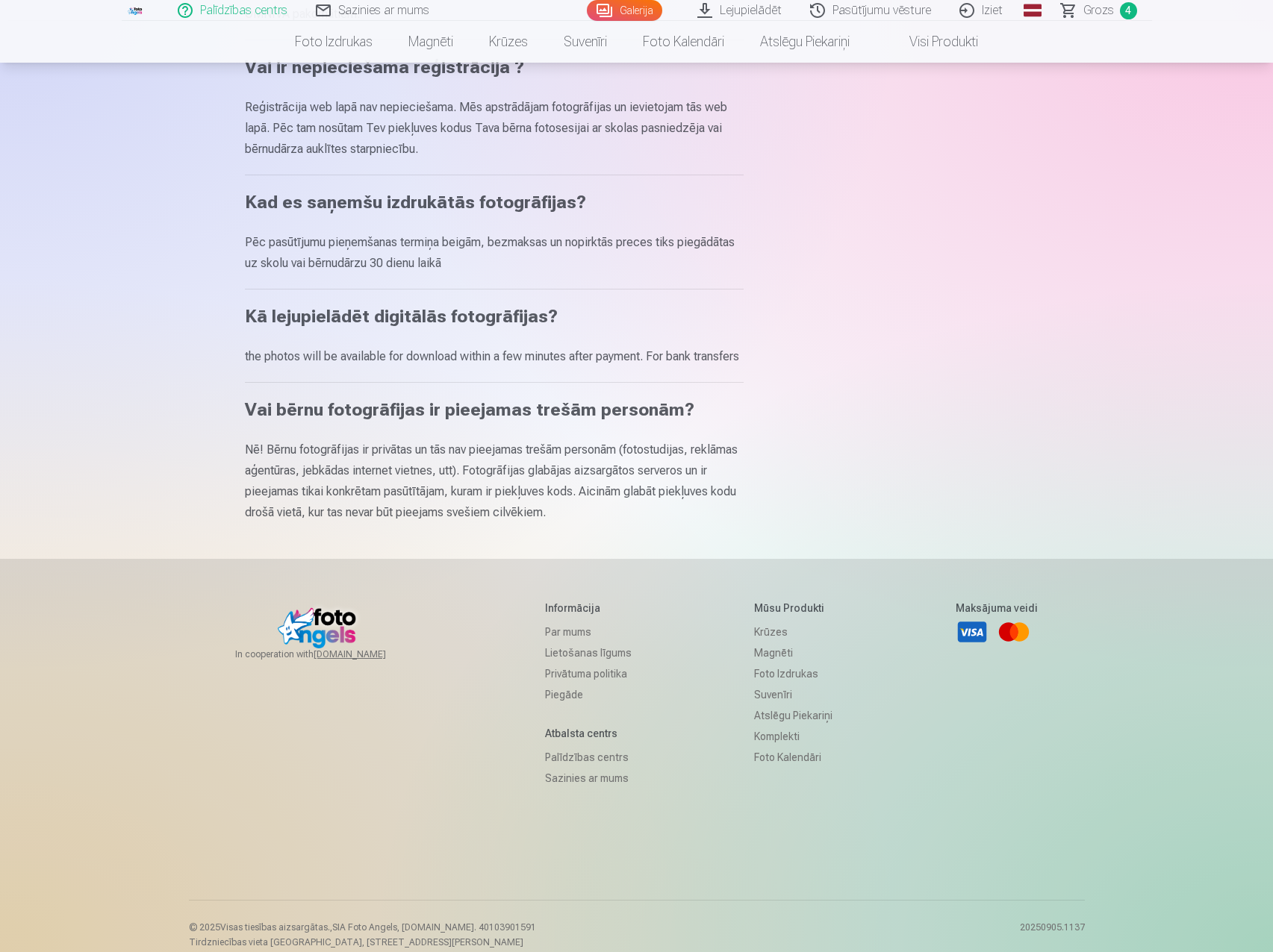
scroll to position [659, 0]
